Goal: Check status

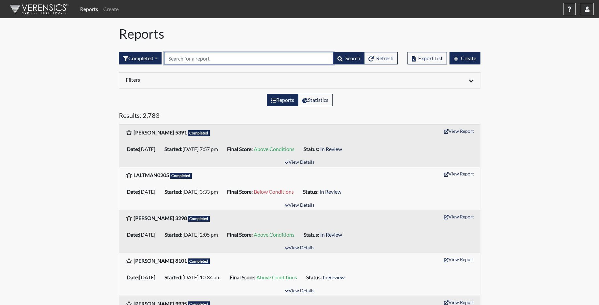
click at [189, 64] on input "text" at bounding box center [248, 58] width 169 height 12
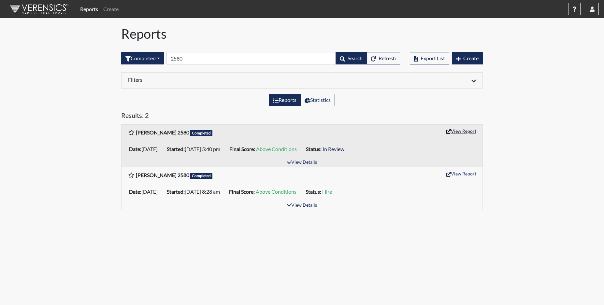
click at [464, 133] on button "View Report" at bounding box center [462, 131] width 36 height 10
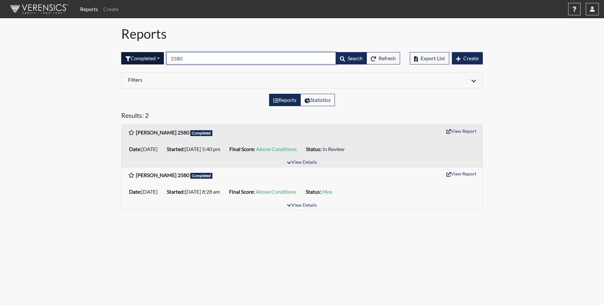
drag, startPoint x: 199, startPoint y: 61, endPoint x: 149, endPoint y: 56, distance: 50.1
click at [152, 58] on form "Completed All Created Sent by email In Progress Declined Completed 2580 Search …" at bounding box center [260, 58] width 279 height 12
type input "6732"
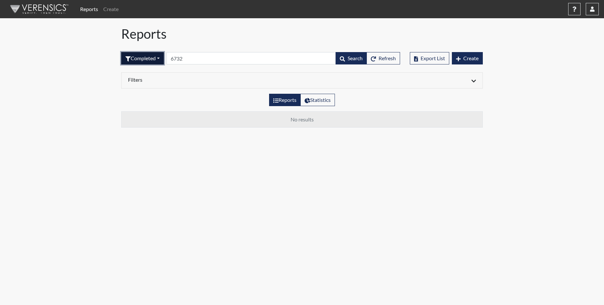
click at [155, 58] on button "Completed" at bounding box center [142, 58] width 43 height 12
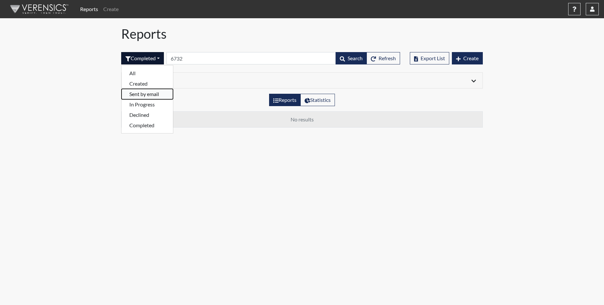
click at [146, 97] on button "Sent by email" at bounding box center [148, 94] width 52 height 10
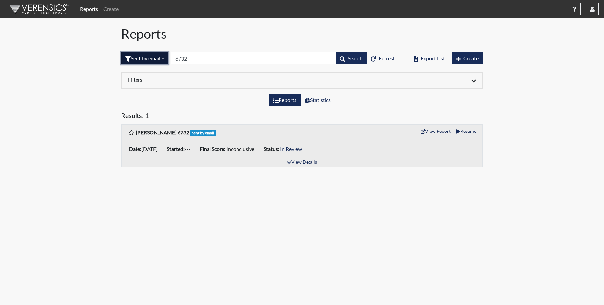
click at [143, 59] on button "Sent by email" at bounding box center [144, 58] width 47 height 12
click at [186, 103] on div "Reports Statistics" at bounding box center [302, 103] width 372 height 18
click at [146, 58] on button "Sent by email" at bounding box center [144, 58] width 47 height 12
click at [147, 125] on button "Completed" at bounding box center [148, 125] width 52 height 10
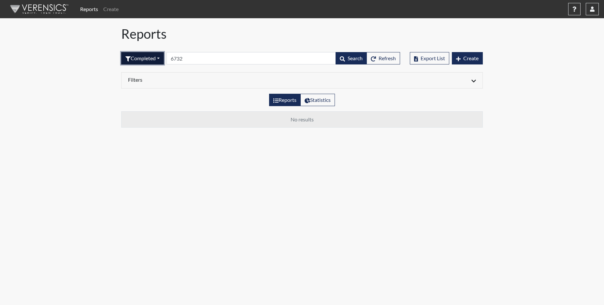
click at [152, 60] on button "Completed" at bounding box center [142, 58] width 43 height 12
click at [144, 115] on button "Declined" at bounding box center [148, 115] width 52 height 10
click at [145, 59] on button "Declined" at bounding box center [139, 58] width 37 height 12
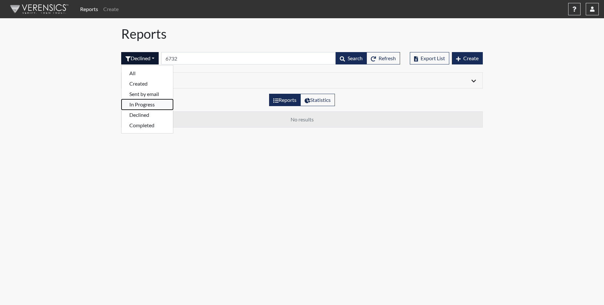
click at [147, 105] on button "In Progress" at bounding box center [148, 104] width 52 height 10
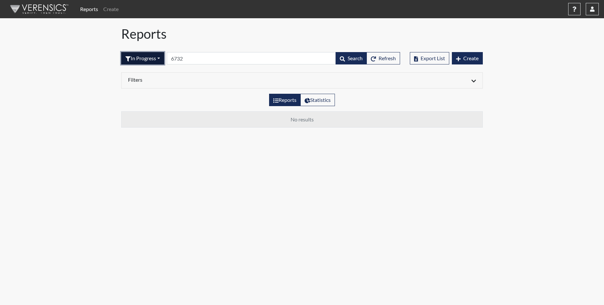
click at [147, 63] on button "In Progress" at bounding box center [142, 58] width 43 height 12
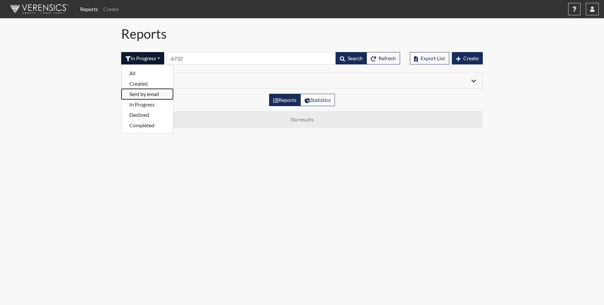
click at [148, 94] on button "Sent by email" at bounding box center [148, 94] width 52 height 10
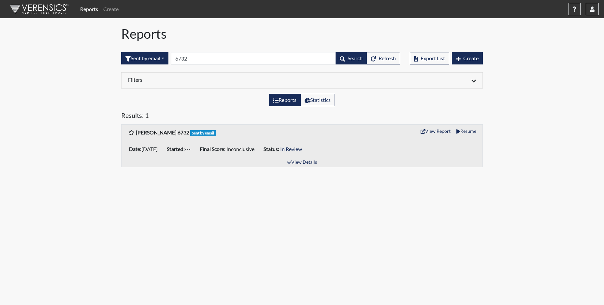
click at [508, 93] on div "Reports Create Help Center × Verensics Best Practices How to successfully use t…" at bounding box center [302, 86] width 604 height 173
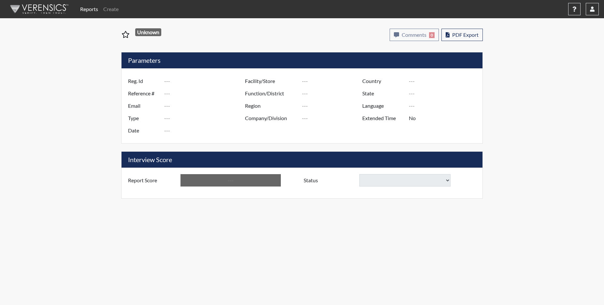
type input "[PERSON_NAME] 2580"
type input "51161"
type input "[EMAIL_ADDRESS][DOMAIN_NAME]"
type input "Corrections Pre-Employment"
type input "[DATE]"
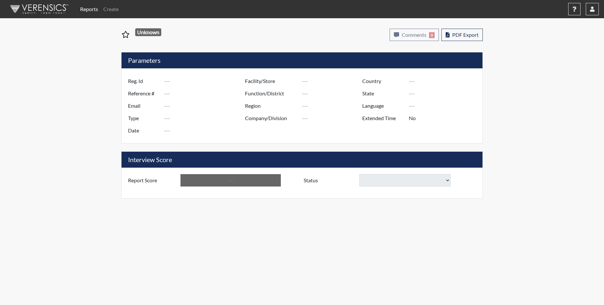
type input "[PERSON_NAME]"
type input "[GEOGRAPHIC_DATA]"
type input "[US_STATE]"
type input "English"
type input "Yes"
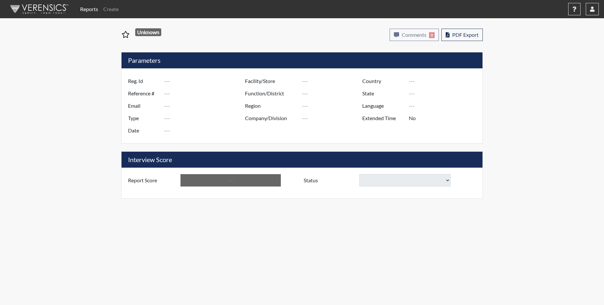
type input "Above Conditions"
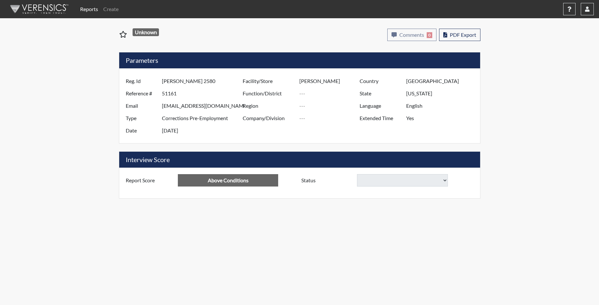
select select
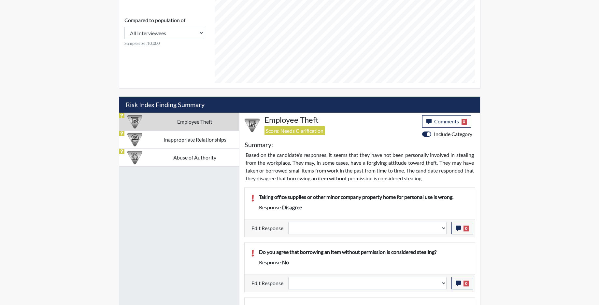
scroll to position [359, 0]
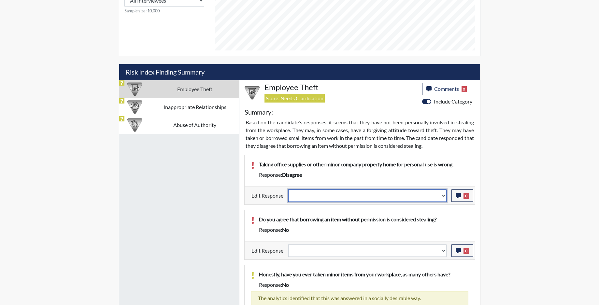
click at [444, 198] on select "Question is not relevant. Results will be updated. Reasonable explanation provi…" at bounding box center [367, 196] width 158 height 12
select select "reasonable-explanation-provided"
click at [288, 190] on select "Question is not relevant. Results will be updated. Reasonable explanation provi…" at bounding box center [367, 196] width 158 height 12
select select
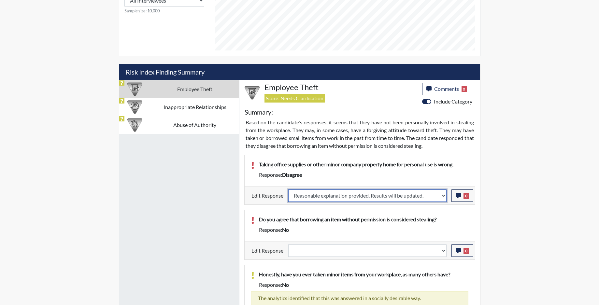
select select
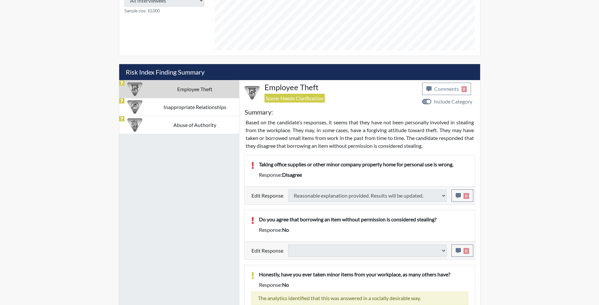
select select
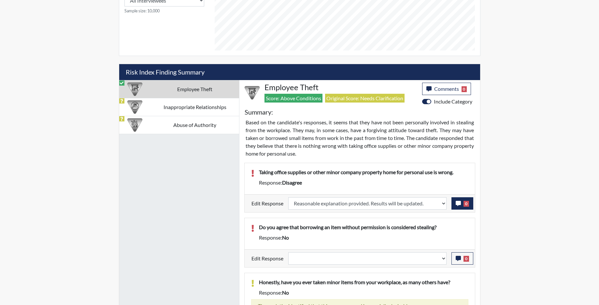
scroll to position [108, 271]
click at [459, 204] on icon "button" at bounding box center [458, 203] width 5 height 5
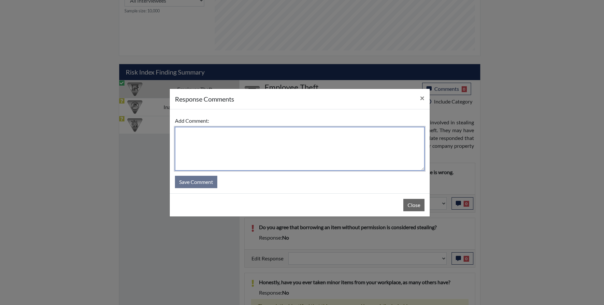
click at [271, 142] on textarea at bounding box center [300, 149] width 250 height 44
type textarea "app agrees"
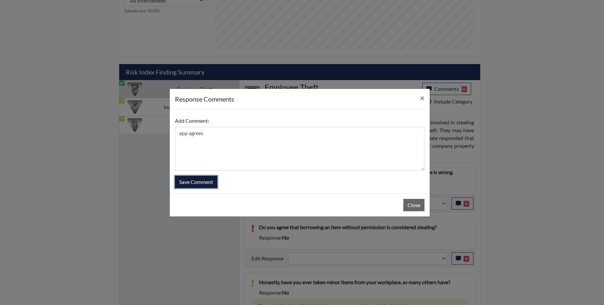
click at [207, 185] on button "Save Comment" at bounding box center [196, 182] width 42 height 12
select select
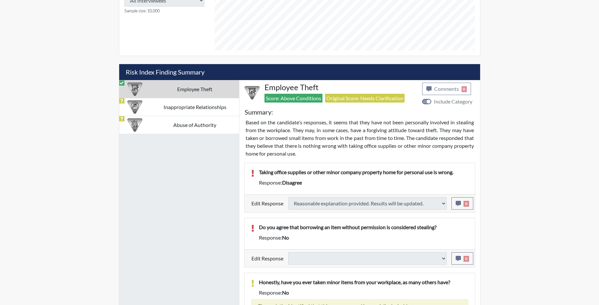
select select
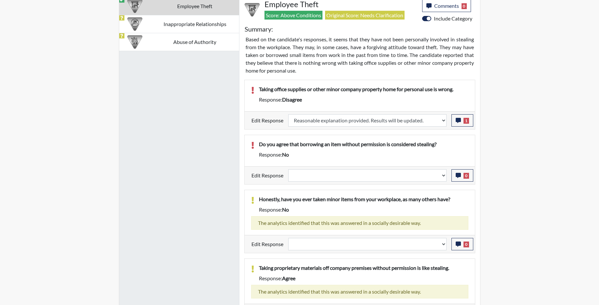
scroll to position [456, 0]
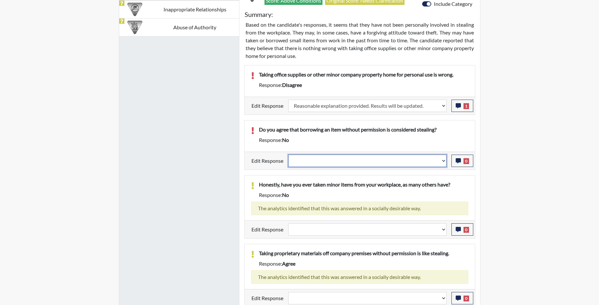
click at [442, 163] on select "Question is not relevant. Results will be updated. Reasonable explanation provi…" at bounding box center [367, 161] width 158 height 12
select select "reasonable-explanation-provided"
click at [288, 155] on select "Question is not relevant. Results will be updated. Reasonable explanation provi…" at bounding box center [367, 161] width 158 height 12
select select
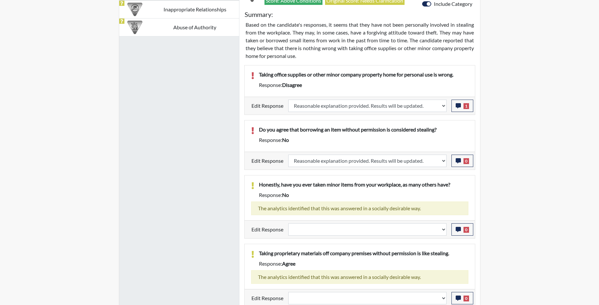
select select
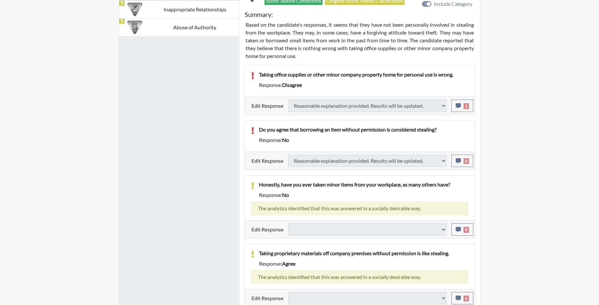
select select
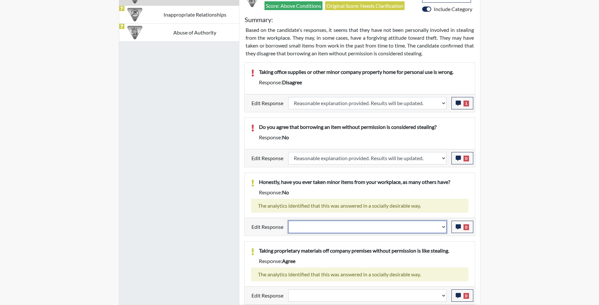
click at [444, 232] on select "Question is not relevant. Results will be updated. Reasonable explanation provi…" at bounding box center [367, 227] width 158 height 12
select select "irrelevant"
click at [288, 221] on select "Question is not relevant. Results will be updated. Reasonable explanation provi…" at bounding box center [367, 227] width 158 height 12
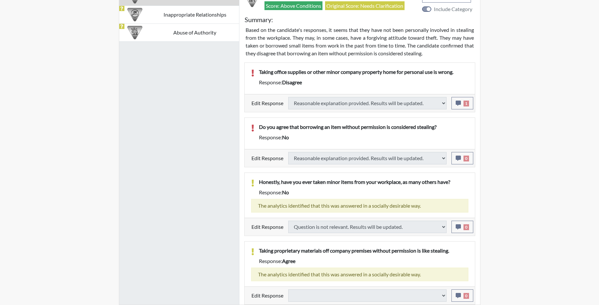
select select
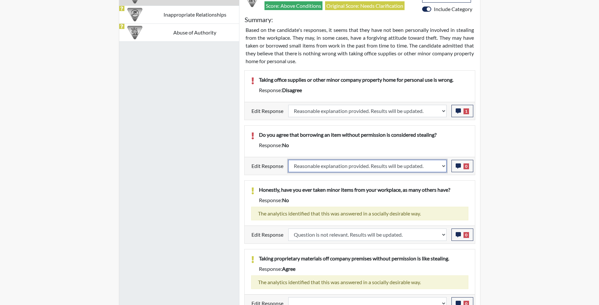
click at [444, 168] on select "Question is not relevant. Results will be updated. Reasonable explanation provi…" at bounding box center [367, 166] width 158 height 12
click at [460, 167] on icon "button" at bounding box center [458, 166] width 5 height 5
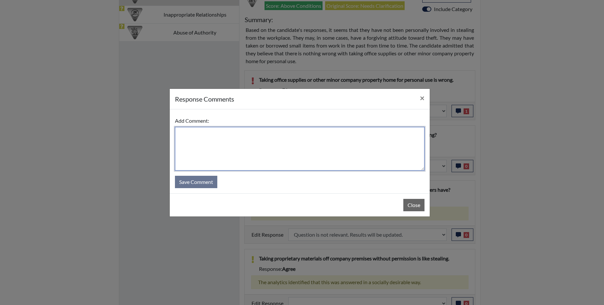
click at [348, 143] on textarea at bounding box center [300, 149] width 250 height 44
type textarea "app agrees"
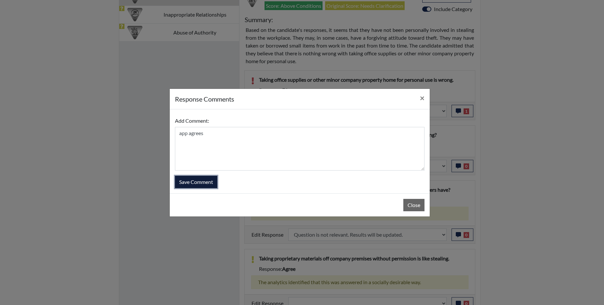
click at [193, 183] on button "Save Comment" at bounding box center [196, 182] width 42 height 12
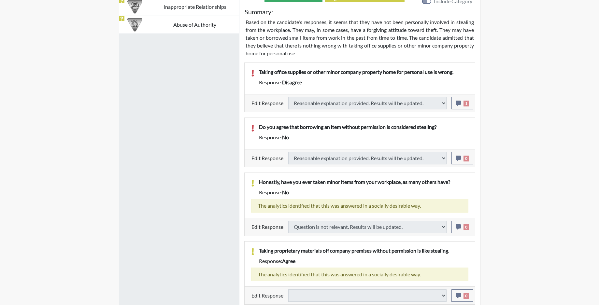
select select
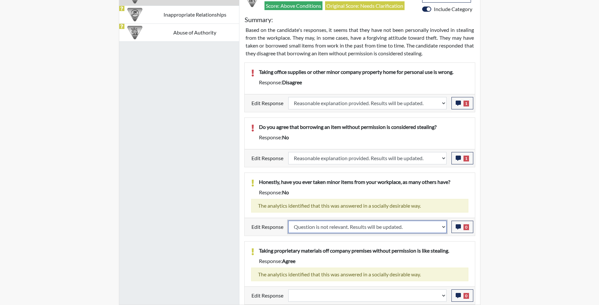
drag, startPoint x: 443, startPoint y: 229, endPoint x: 438, endPoint y: 230, distance: 5.3
click at [443, 229] on select "Question is not relevant. Results will be updated. Reasonable explanation provi…" at bounding box center [367, 227] width 158 height 12
select select "reasonable-explanation-provided"
click at [288, 221] on select "Question is not relevant. Results will be updated. Reasonable explanation provi…" at bounding box center [367, 227] width 158 height 12
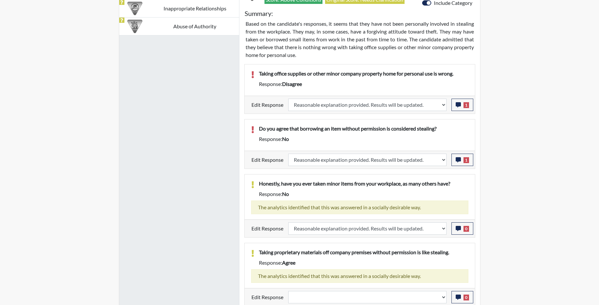
scroll to position [459, 0]
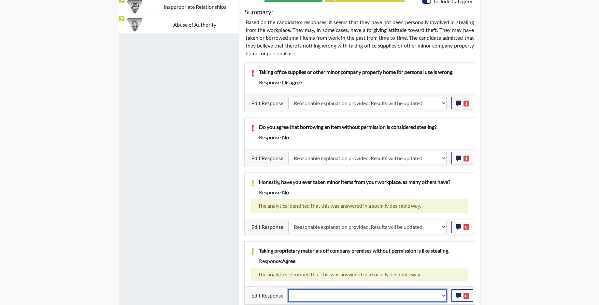
click at [443, 299] on select "Question is not relevant. Results will be updated. Reasonable explanation provi…" at bounding box center [367, 296] width 158 height 12
select select "reasonable-explanation-provided"
click at [288, 290] on select "Question is not relevant. Results will be updated. Reasonable explanation provi…" at bounding box center [367, 296] width 158 height 12
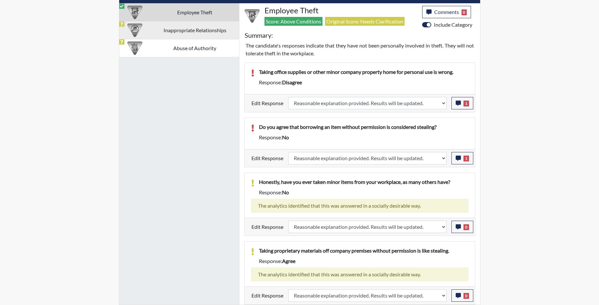
scroll to position [108, 271]
click at [196, 28] on td "Inappropriate Relationships" at bounding box center [195, 30] width 88 height 18
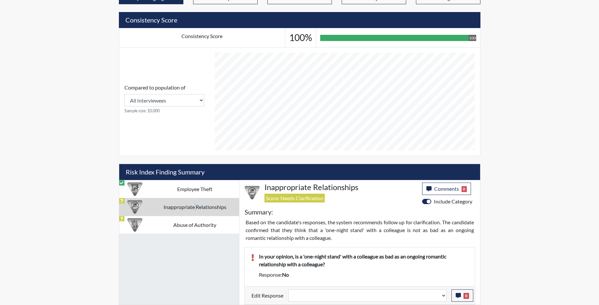
scroll to position [258, 0]
click at [442, 298] on select "Question is not relevant. Results will be updated. Reasonable explanation provi…" at bounding box center [367, 296] width 158 height 12
select select "reasonable-explanation-provided"
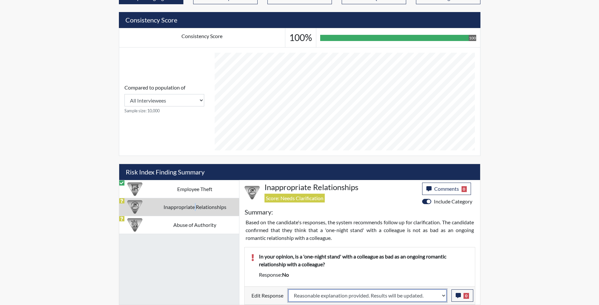
click at [288, 290] on select "Question is not relevant. Results will be updated. Reasonable explanation provi…" at bounding box center [367, 296] width 158 height 12
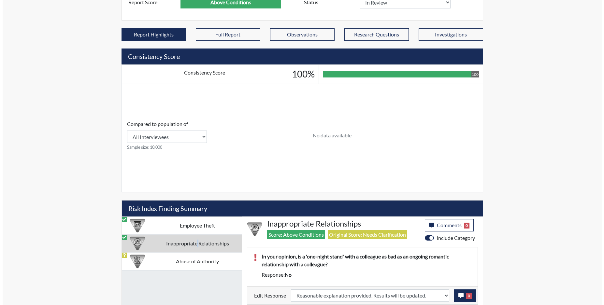
scroll to position [222, 0]
click at [458, 297] on icon "button" at bounding box center [458, 295] width 5 height 5
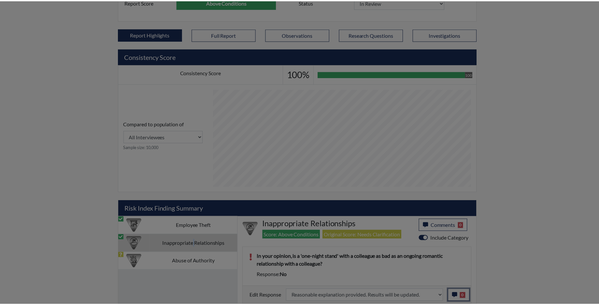
scroll to position [108, 271]
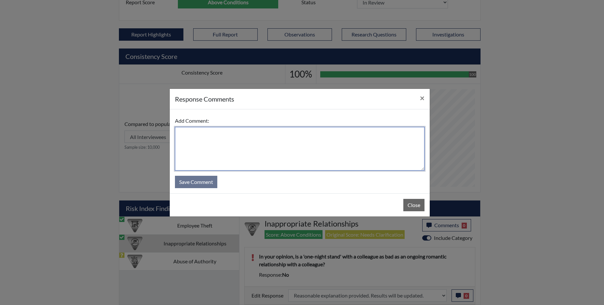
click at [302, 146] on textarea at bounding box center [300, 149] width 250 height 44
type textarea "app agrees"
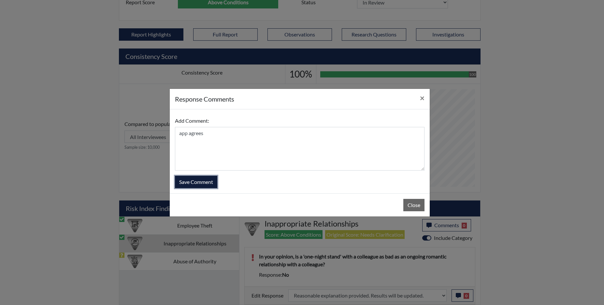
drag, startPoint x: 187, startPoint y: 182, endPoint x: 192, endPoint y: 188, distance: 8.6
click at [187, 182] on button "Save Comment" at bounding box center [196, 182] width 42 height 12
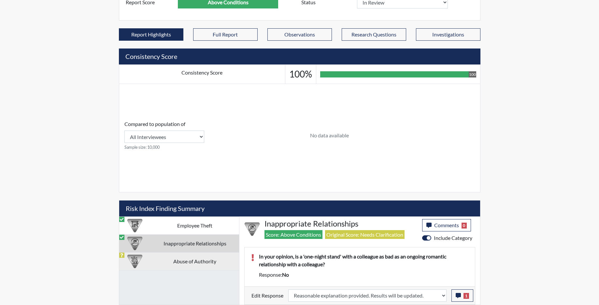
click at [192, 264] on td "Abuse of Authority" at bounding box center [195, 262] width 88 height 18
select select
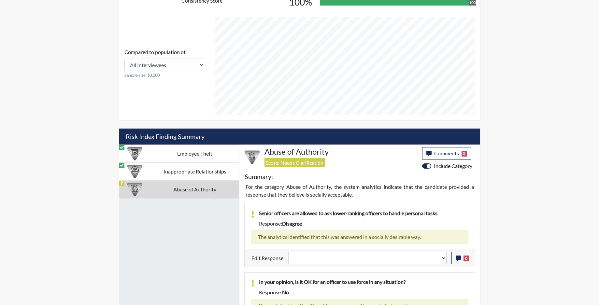
scroll to position [320, 0]
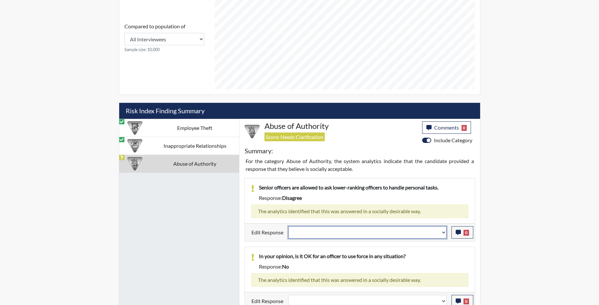
click at [445, 238] on select "Question is not relevant. Results will be updated. Reasonable explanation provi…" at bounding box center [367, 233] width 158 height 12
select select "reasonable-explanation-provided"
click at [288, 227] on select "Question is not relevant. Results will be updated. Reasonable explanation provi…" at bounding box center [367, 233] width 158 height 12
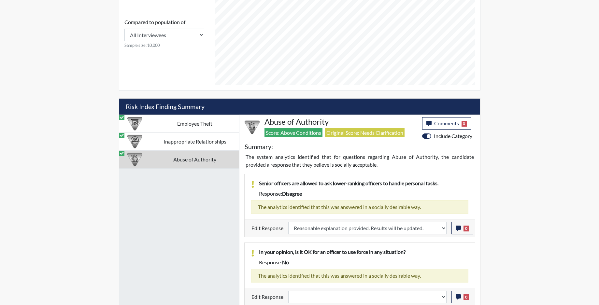
scroll to position [325, 0]
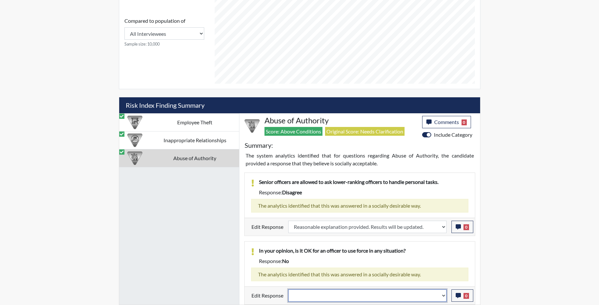
click at [444, 298] on select "Question is not relevant. Results will be updated. Reasonable explanation provi…" at bounding box center [367, 296] width 158 height 12
select select "reasonable-explanation-provided"
click at [288, 290] on select "Question is not relevant. Results will be updated. Reasonable explanation provi…" at bounding box center [367, 296] width 158 height 12
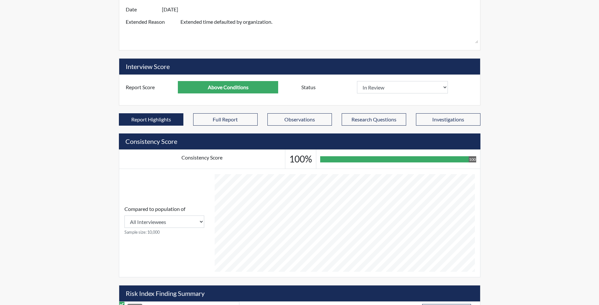
scroll to position [134, 0]
